Goal: Find specific page/section: Find specific page/section

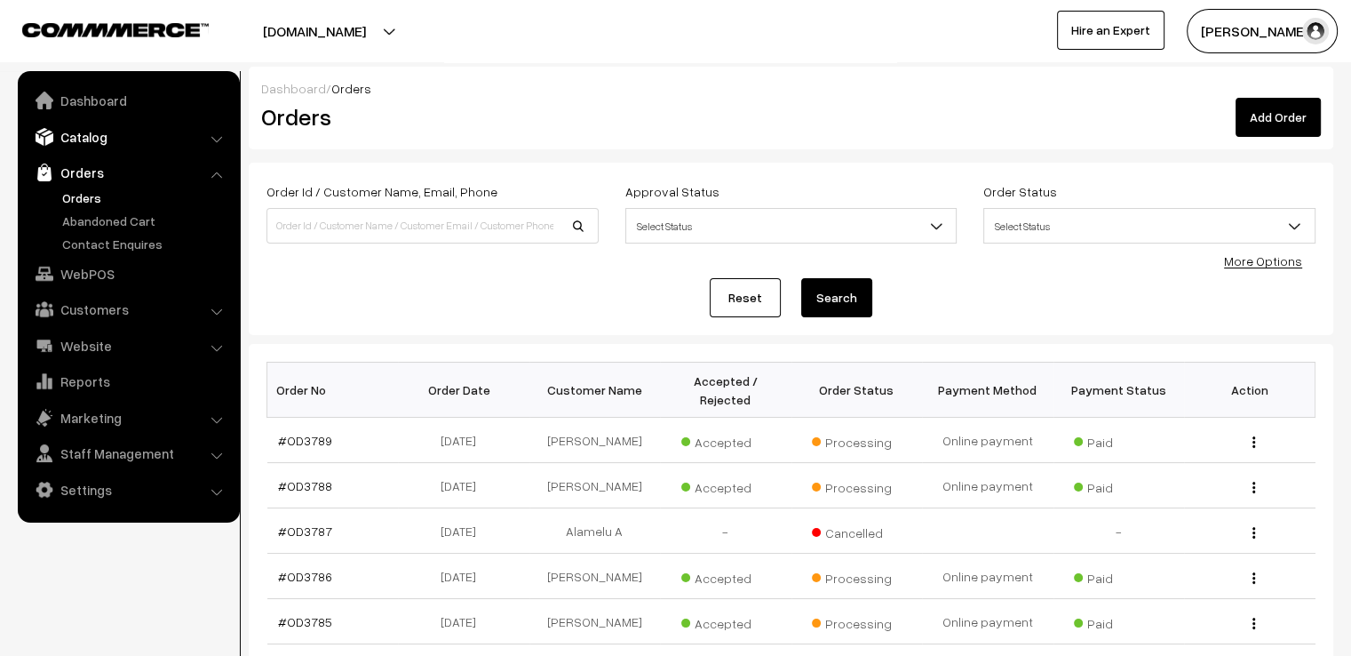
click at [94, 143] on link "Catalog" at bounding box center [127, 137] width 211 height 32
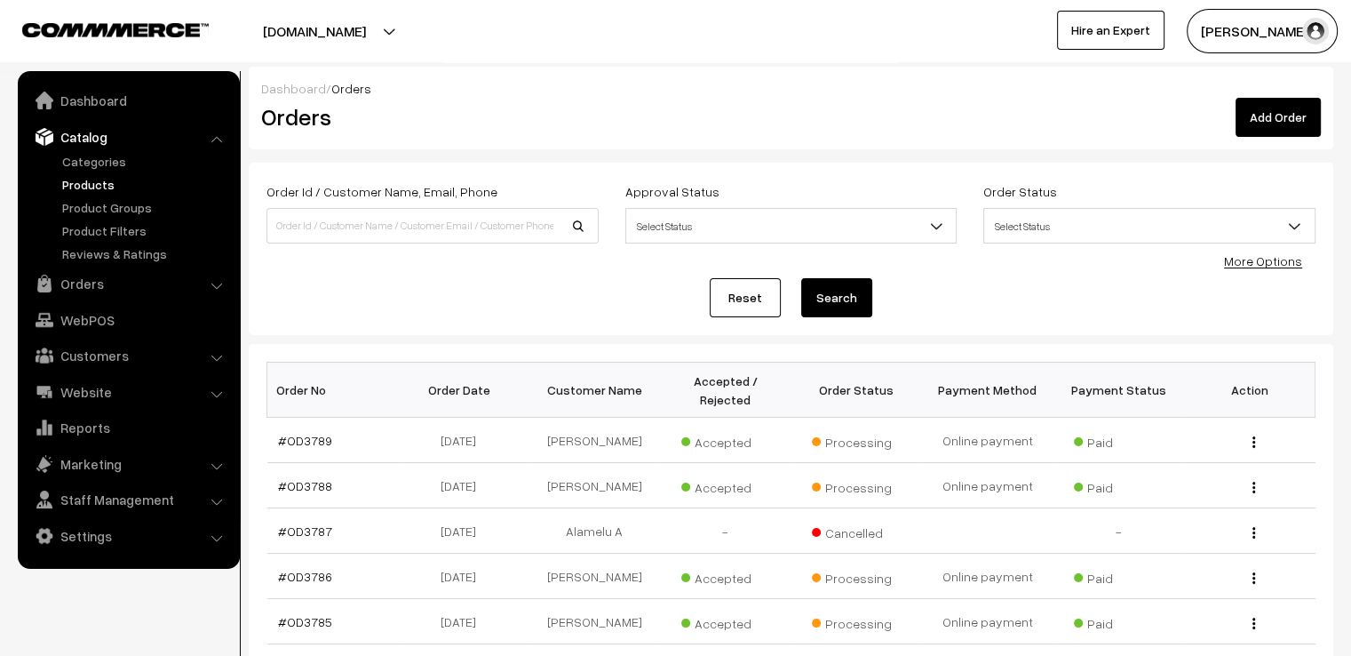
click at [79, 186] on link "Products" at bounding box center [146, 184] width 176 height 19
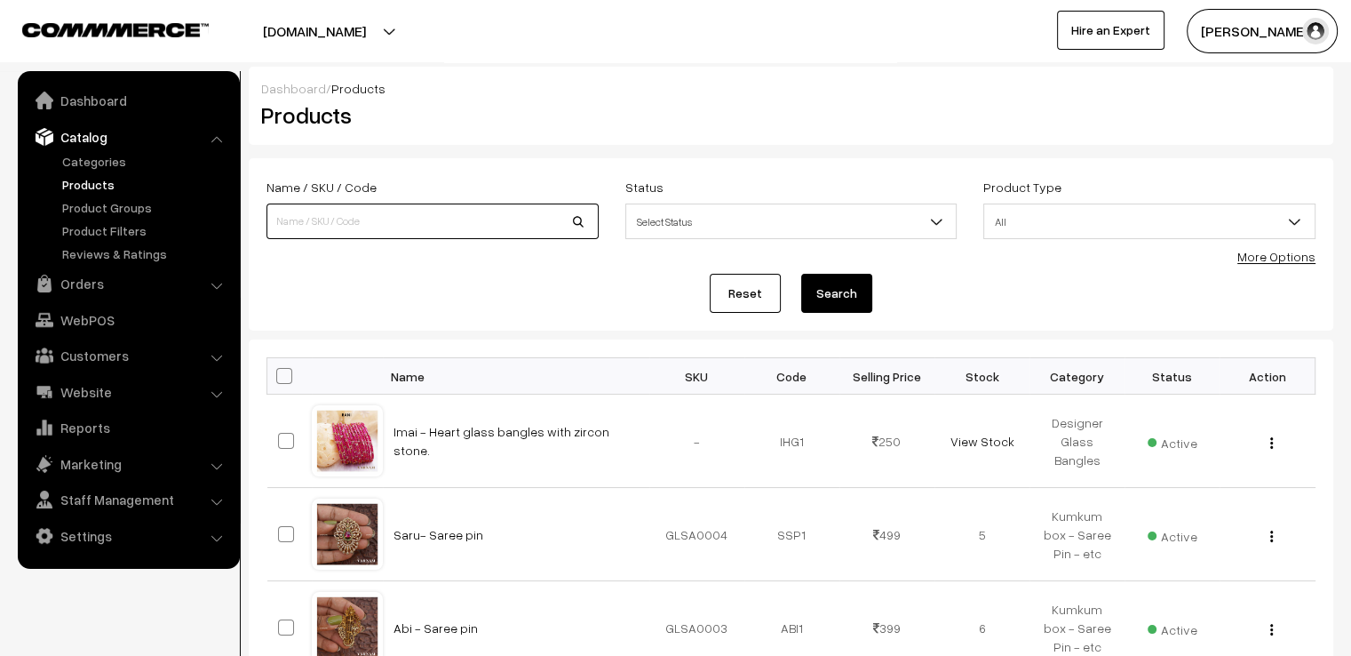
click at [423, 206] on input at bounding box center [433, 221] width 332 height 36
type input "grade 2"
click at [801, 274] on button "Search" at bounding box center [836, 293] width 71 height 39
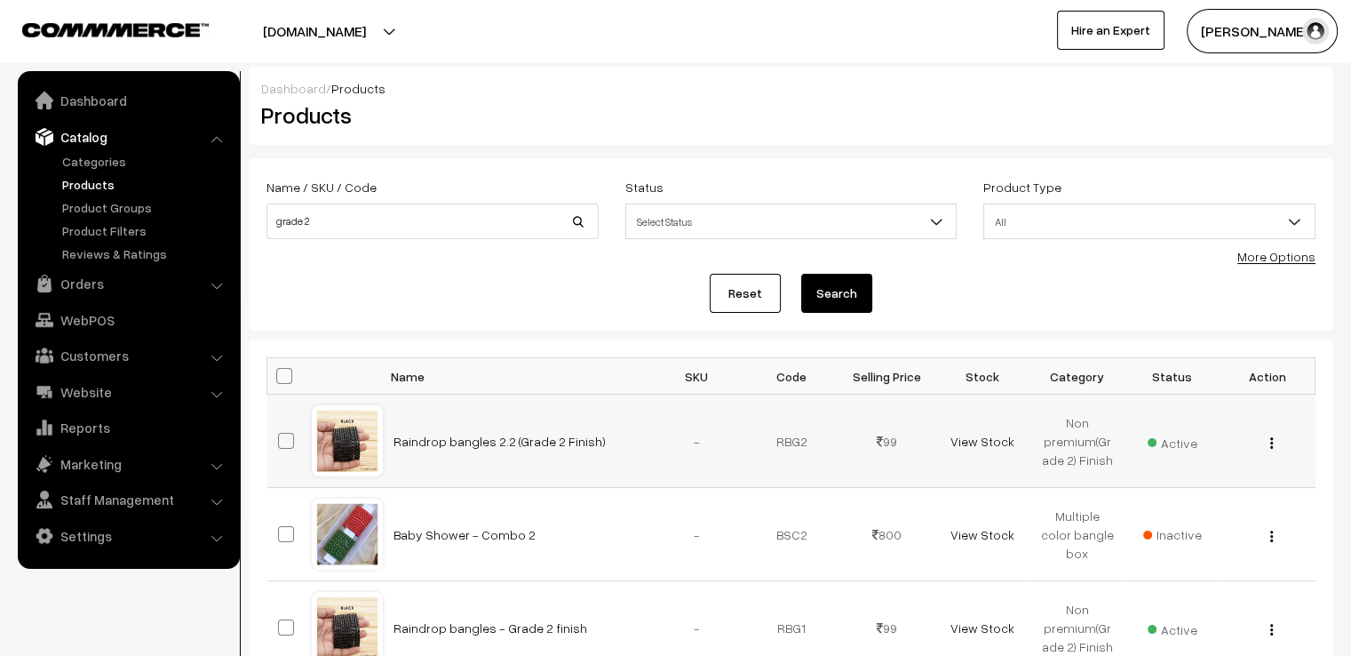
scroll to position [444, 0]
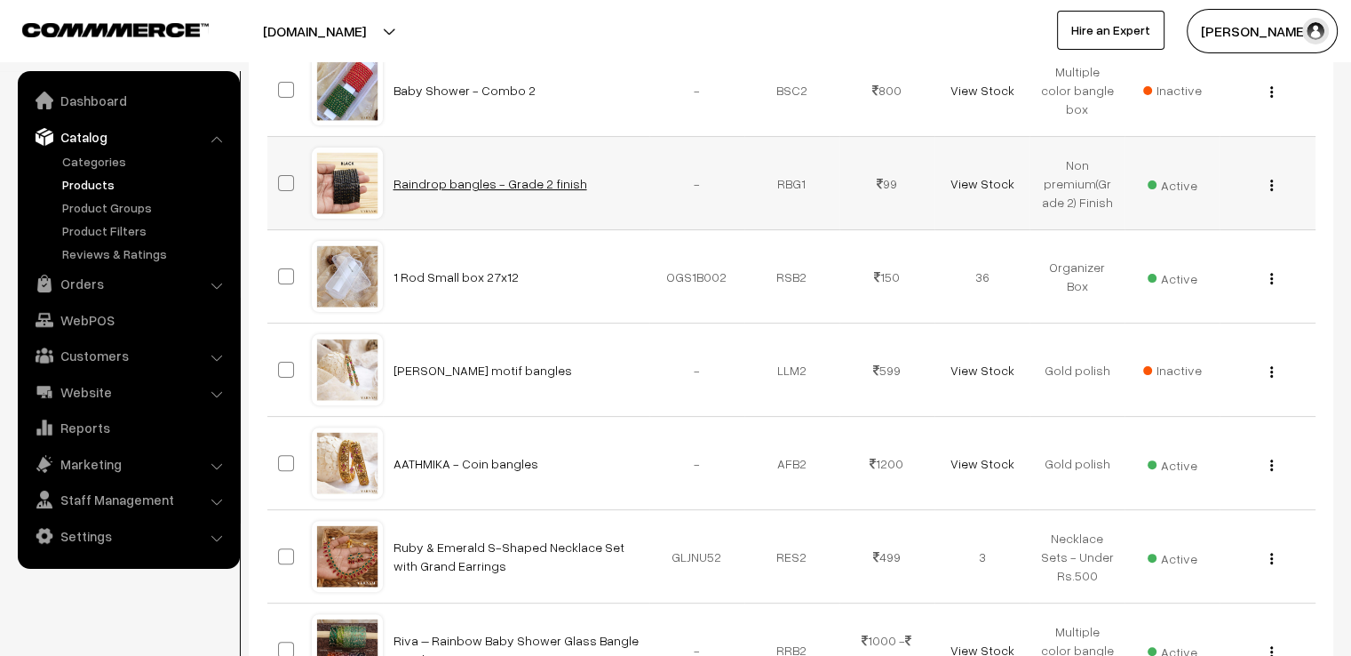
click at [477, 189] on link "Raindrop bangles - Grade 2 finish" at bounding box center [491, 183] width 194 height 15
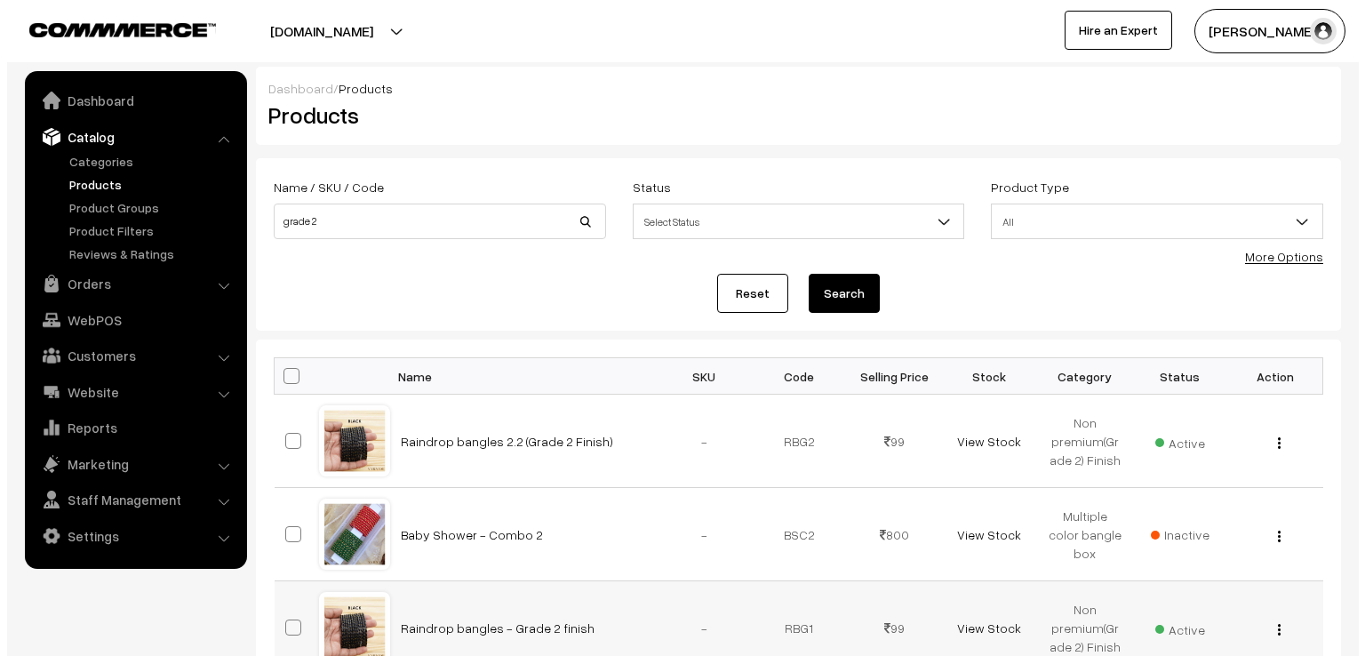
scroll to position [444, 0]
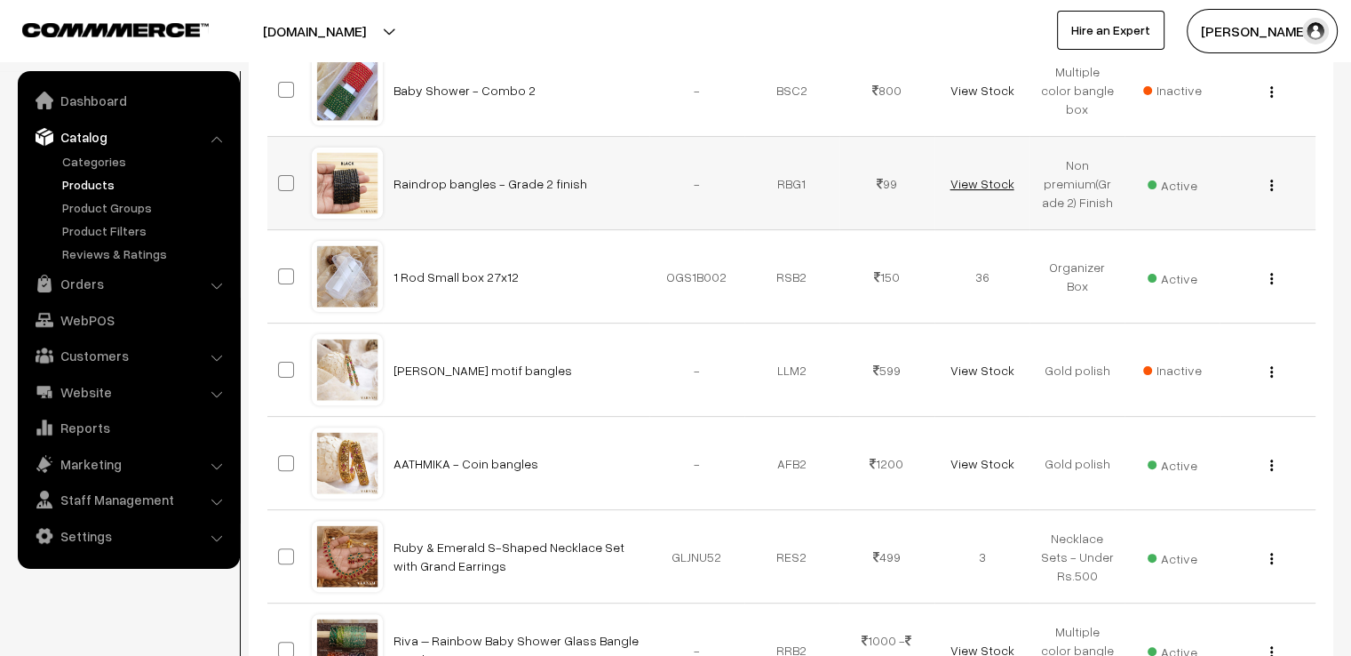
click at [974, 186] on link "View Stock" at bounding box center [982, 183] width 64 height 15
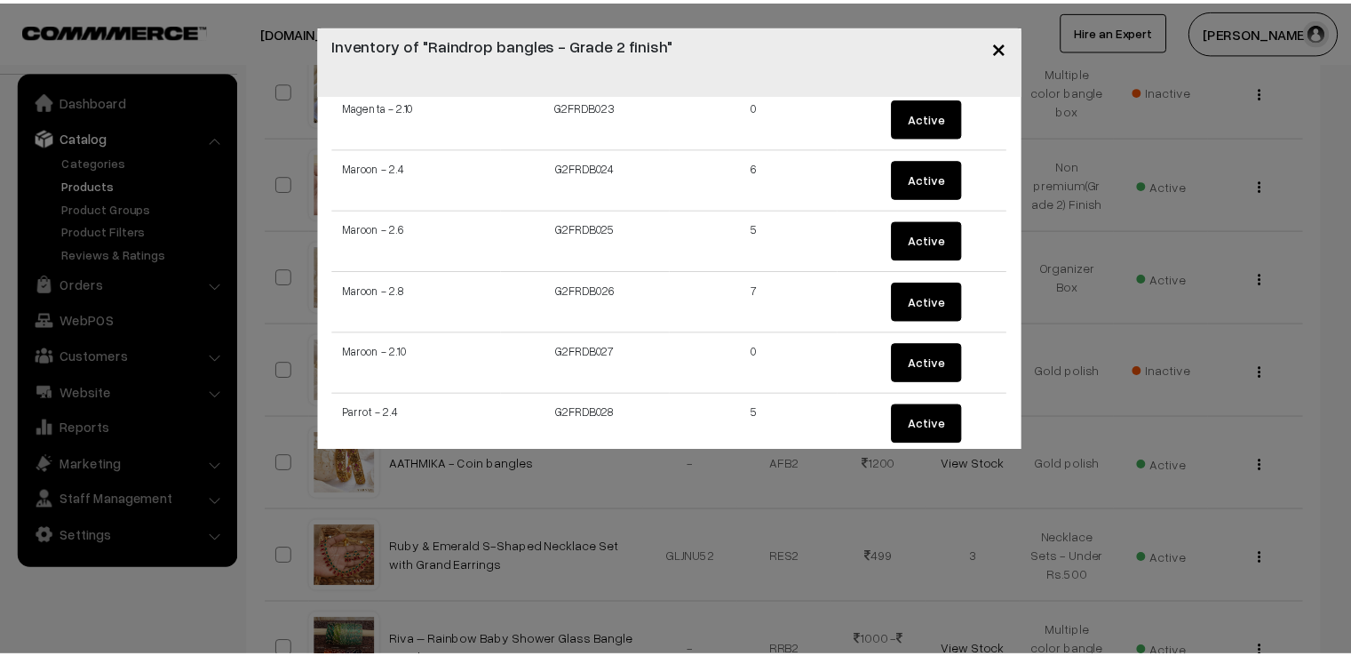
scroll to position [1916, 0]
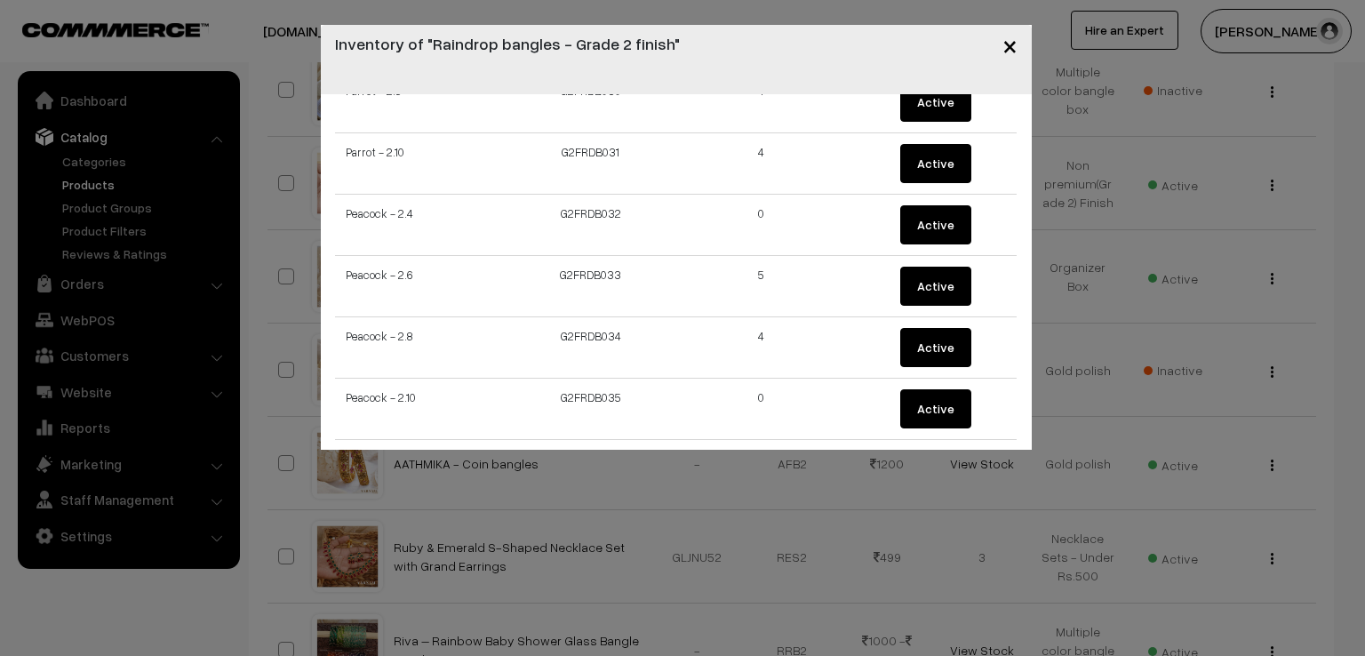
click at [1014, 42] on span "×" at bounding box center [1009, 44] width 15 height 33
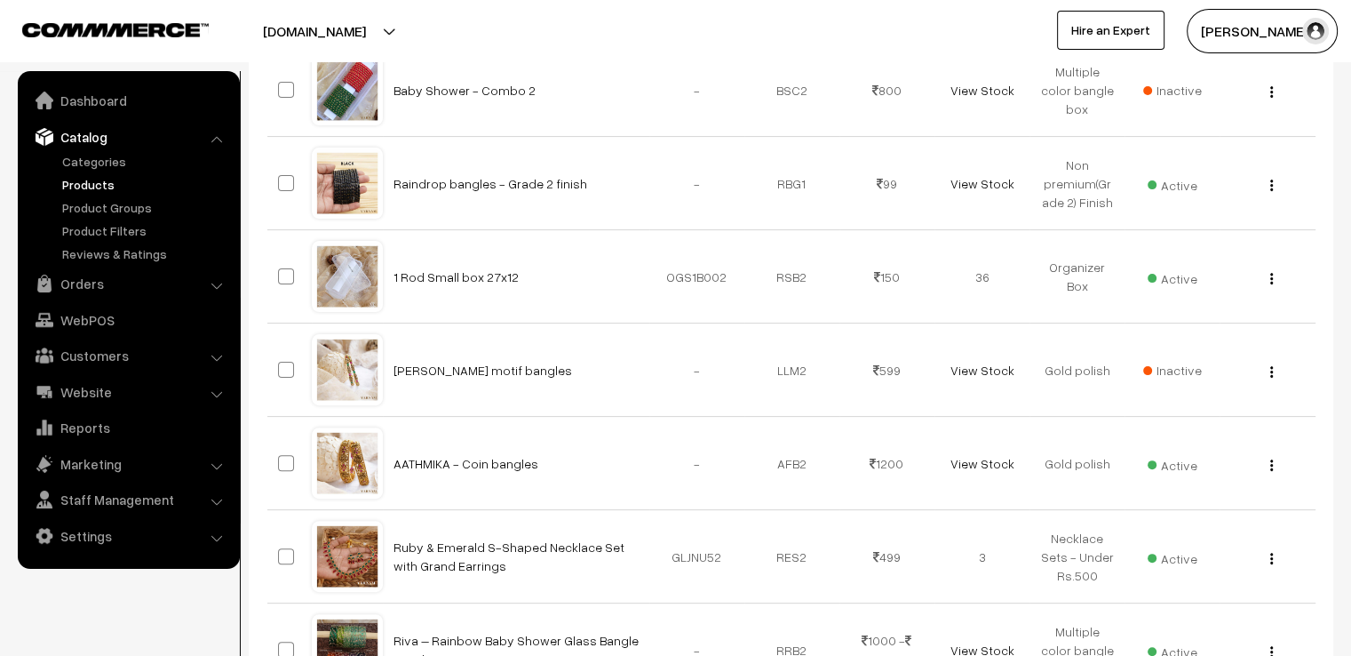
click at [98, 185] on link "Products" at bounding box center [146, 184] width 176 height 19
